Goal: Task Accomplishment & Management: Use online tool/utility

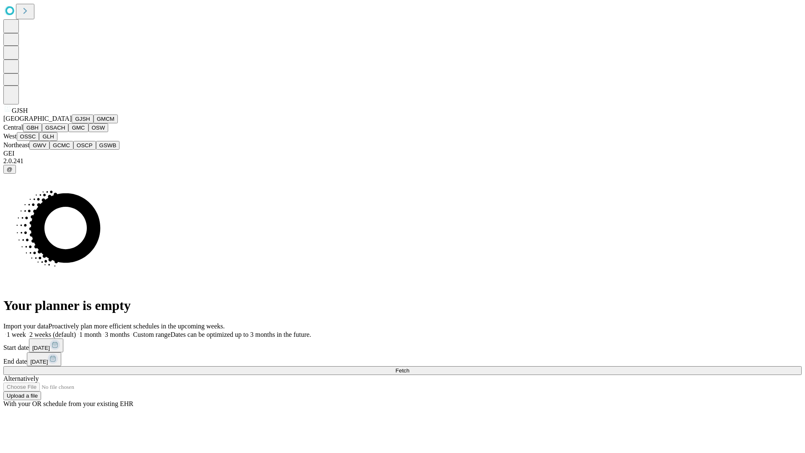
click at [72, 123] on button "GJSH" at bounding box center [83, 119] width 22 height 9
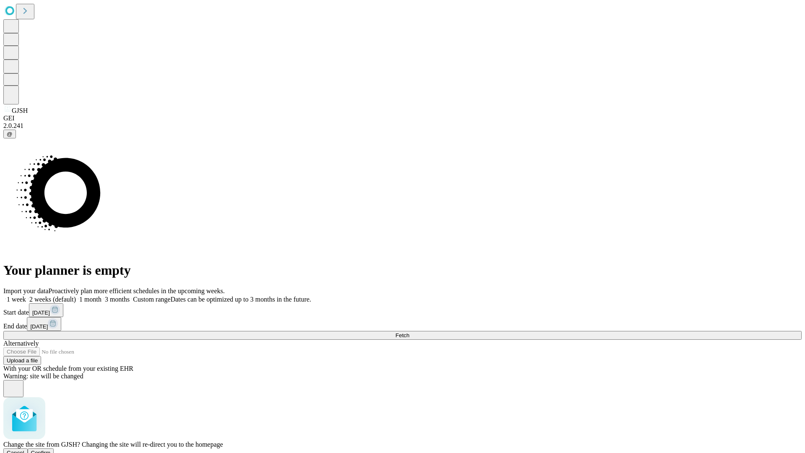
click at [51, 450] on span "Confirm" at bounding box center [41, 453] width 20 height 6
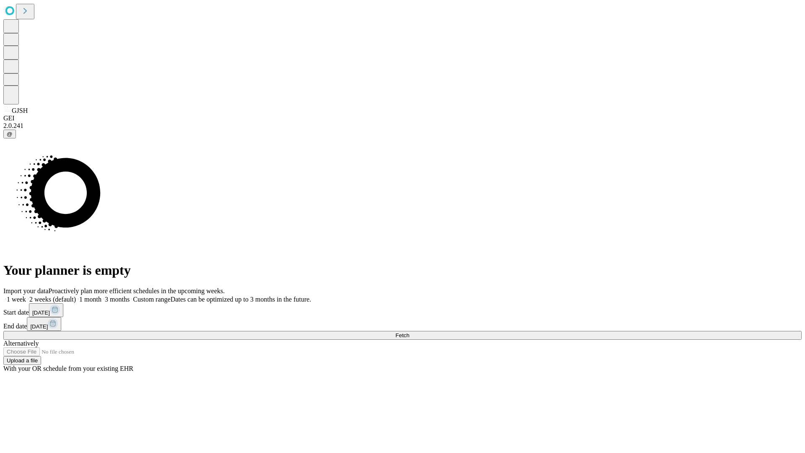
click at [102, 296] on label "1 month" at bounding box center [89, 299] width 26 height 7
click at [409, 332] on span "Fetch" at bounding box center [403, 335] width 14 height 6
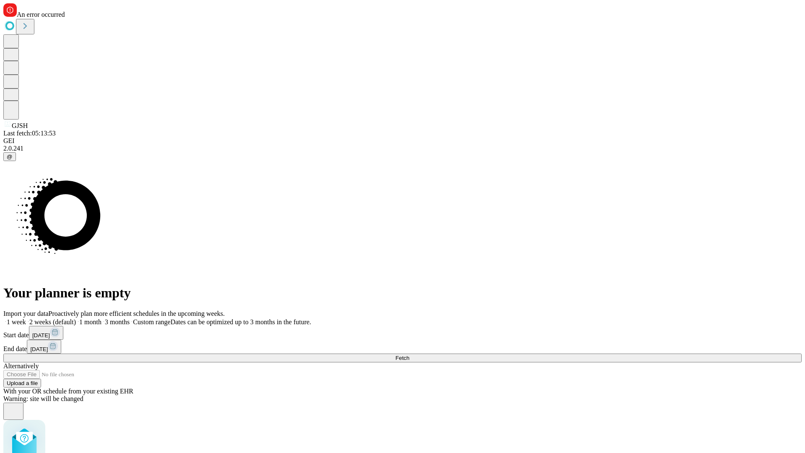
click at [102, 318] on label "1 month" at bounding box center [89, 321] width 26 height 7
click at [409, 355] on span "Fetch" at bounding box center [403, 358] width 14 height 6
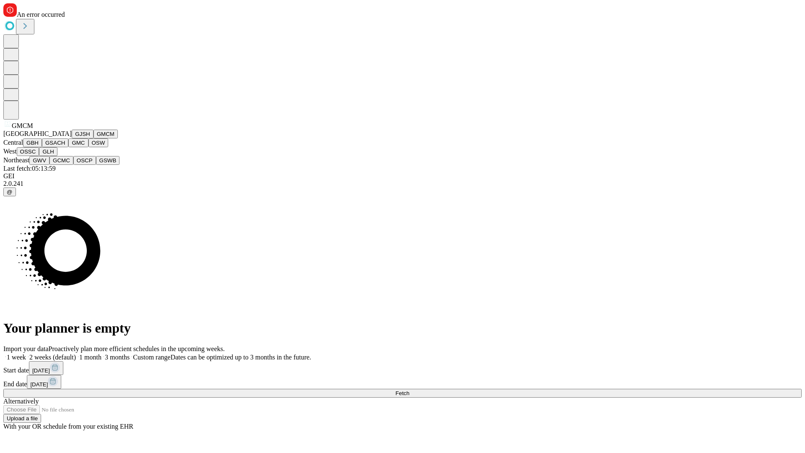
click at [42, 147] on button "GBH" at bounding box center [32, 142] width 19 height 9
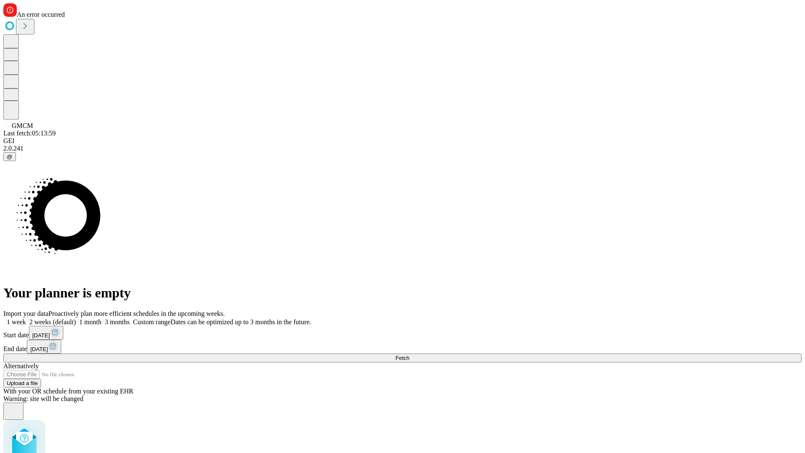
click at [102, 318] on label "1 month" at bounding box center [89, 321] width 26 height 7
click at [409, 355] on span "Fetch" at bounding box center [403, 358] width 14 height 6
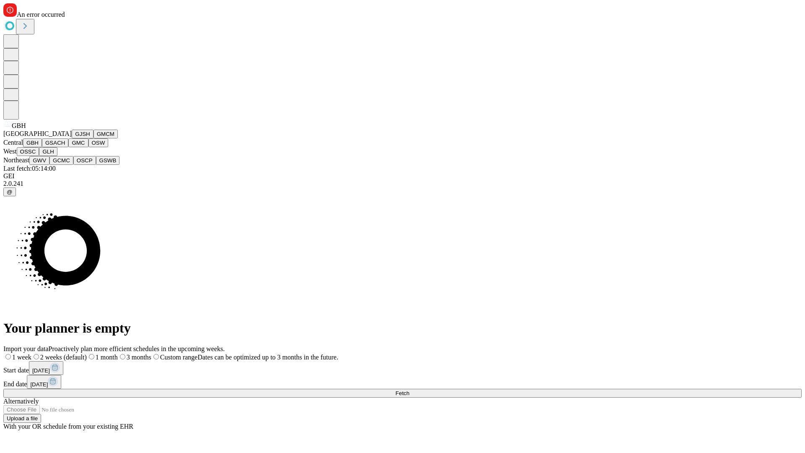
click at [65, 147] on button "GSACH" at bounding box center [55, 142] width 26 height 9
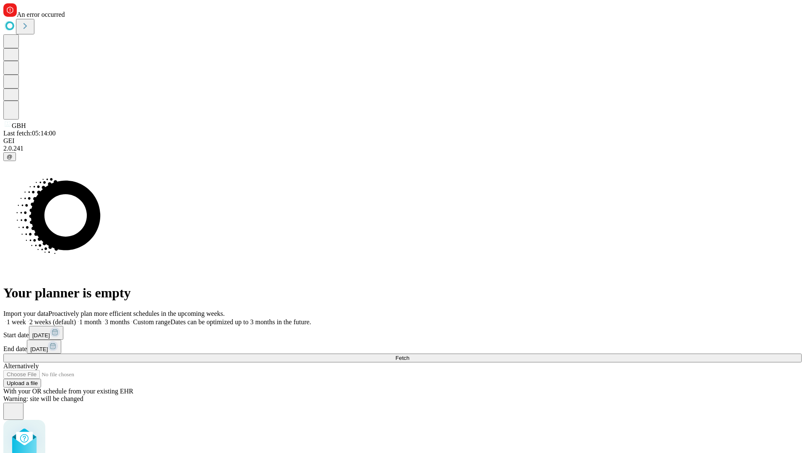
click at [102, 318] on label "1 month" at bounding box center [89, 321] width 26 height 7
click at [409, 355] on span "Fetch" at bounding box center [403, 358] width 14 height 6
click at [102, 318] on label "1 month" at bounding box center [89, 321] width 26 height 7
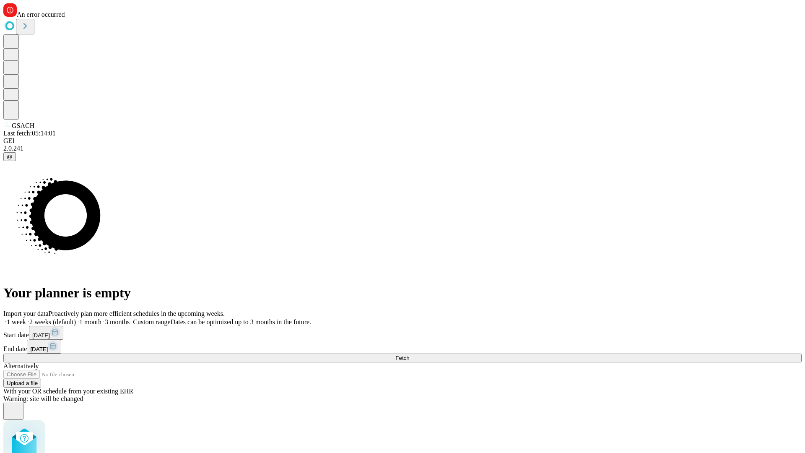
click at [409, 355] on span "Fetch" at bounding box center [403, 358] width 14 height 6
click at [102, 318] on label "1 month" at bounding box center [89, 321] width 26 height 7
click at [409, 355] on span "Fetch" at bounding box center [403, 358] width 14 height 6
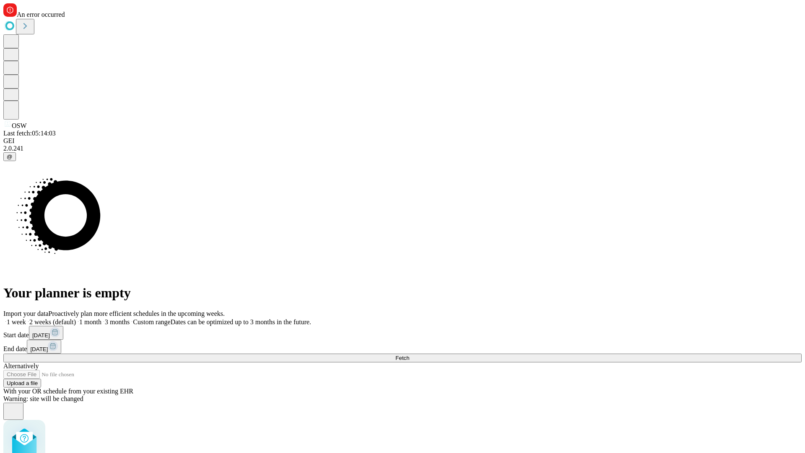
click at [102, 318] on label "1 month" at bounding box center [89, 321] width 26 height 7
click at [409, 355] on span "Fetch" at bounding box center [403, 358] width 14 height 6
click at [102, 318] on label "1 month" at bounding box center [89, 321] width 26 height 7
click at [409, 355] on span "Fetch" at bounding box center [403, 358] width 14 height 6
